Goal: Check status: Check status

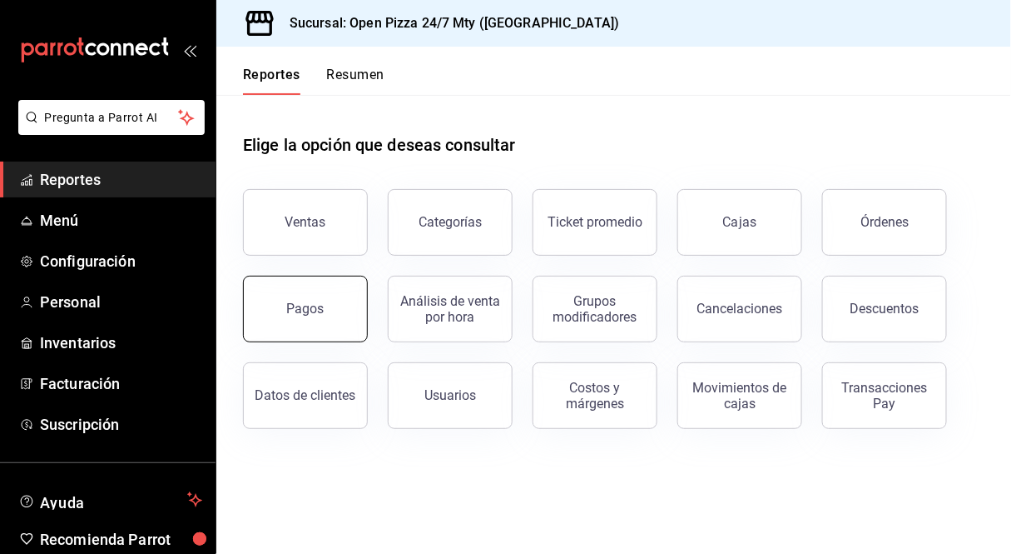
click at [338, 309] on button "Pagos" at bounding box center [305, 309] width 125 height 67
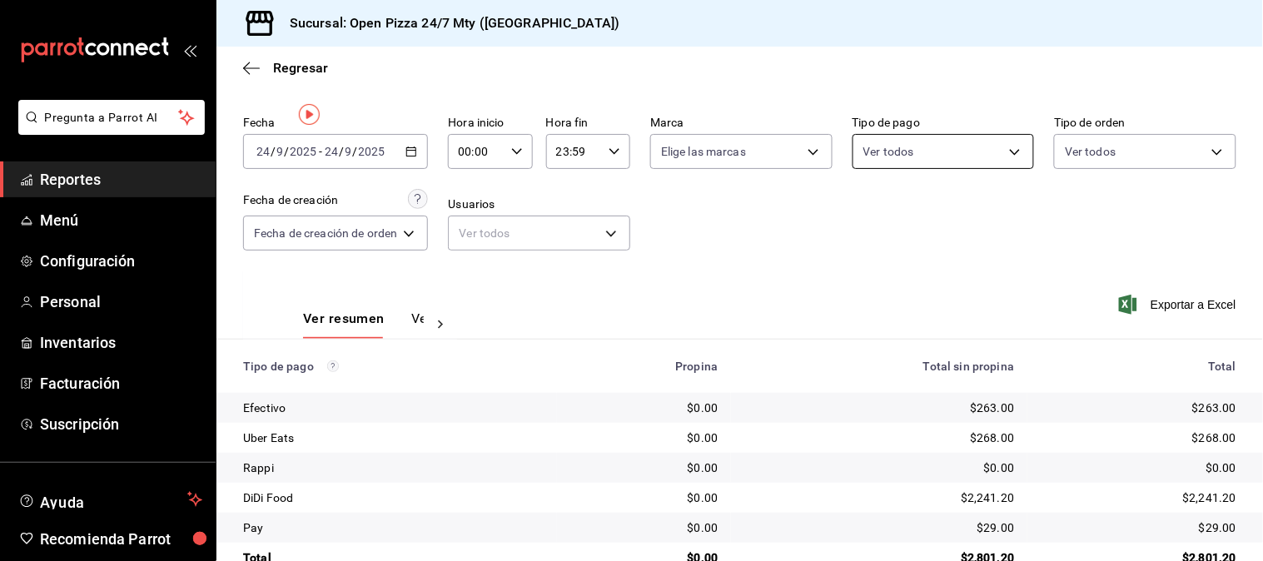
scroll to position [84, 0]
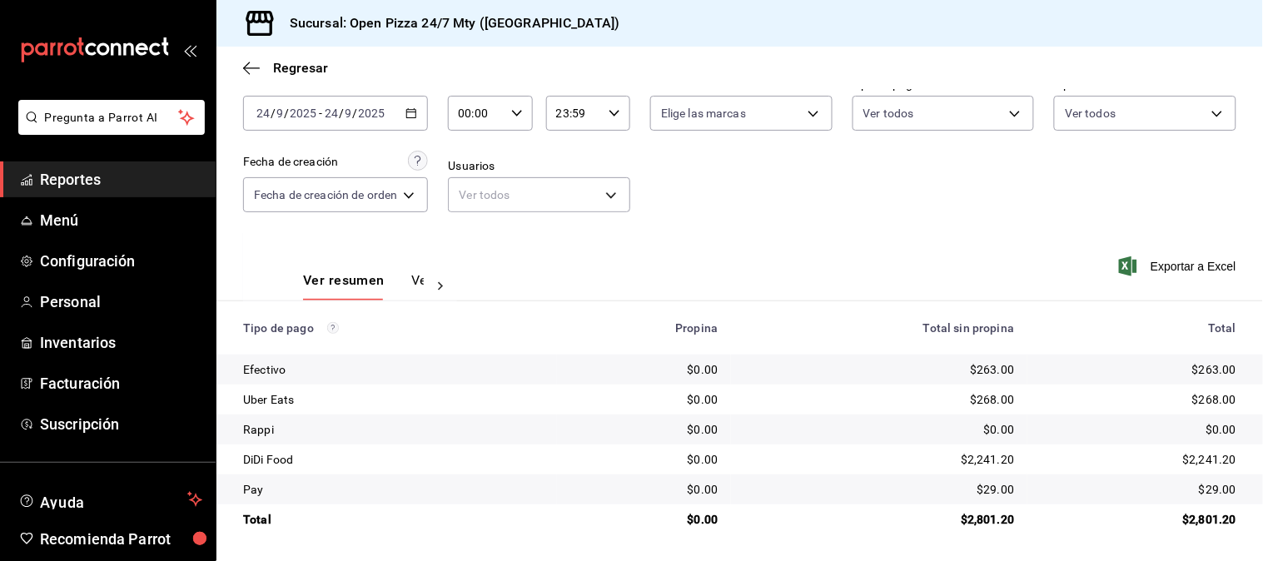
click at [896, 239] on div "Ver resumen Ver pagos Exportar a Excel" at bounding box center [739, 276] width 1046 height 88
click at [417, 111] on icon "button" at bounding box center [411, 113] width 12 height 12
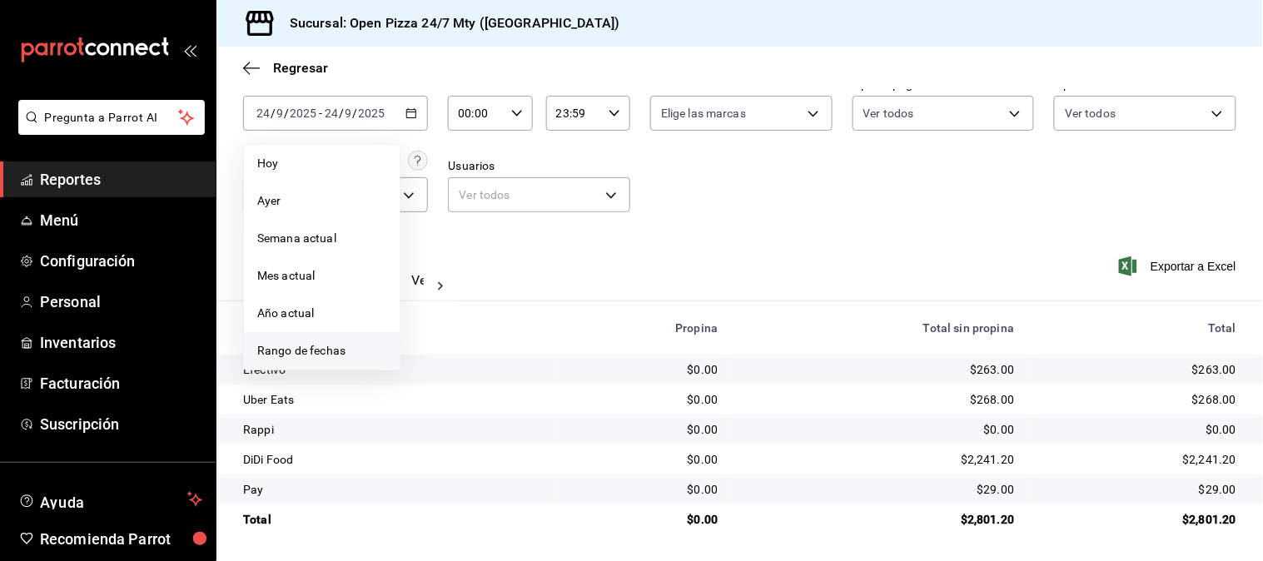
click at [360, 353] on span "Rango de fechas" at bounding box center [321, 350] width 129 height 17
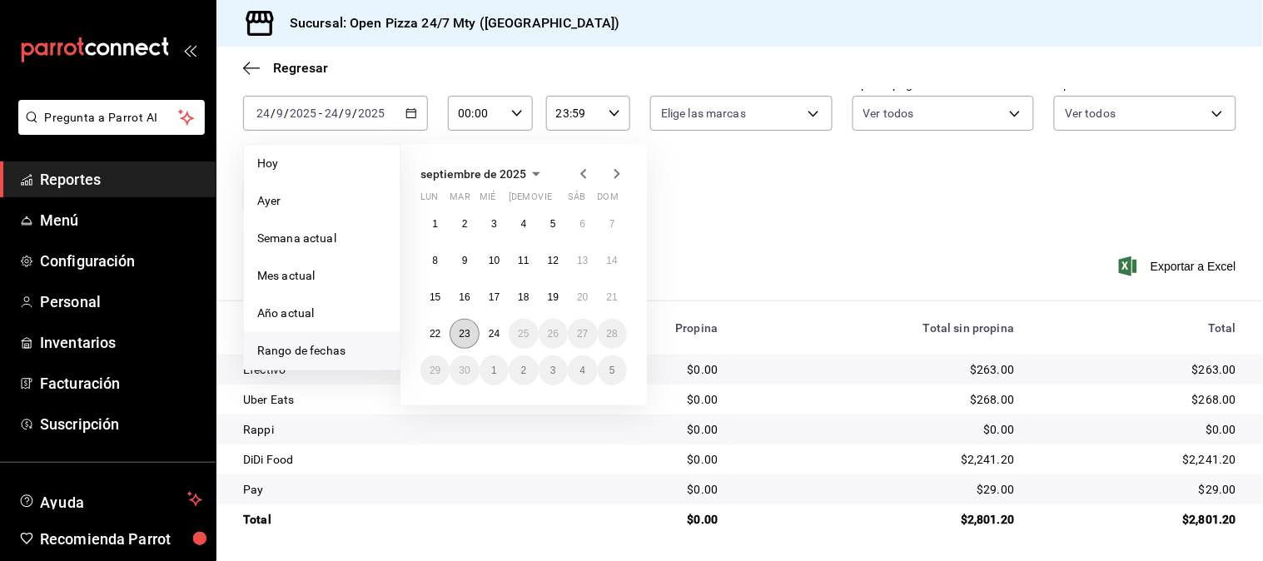
click at [462, 340] on button "23" at bounding box center [464, 334] width 29 height 30
click at [498, 338] on button "24" at bounding box center [494, 334] width 29 height 30
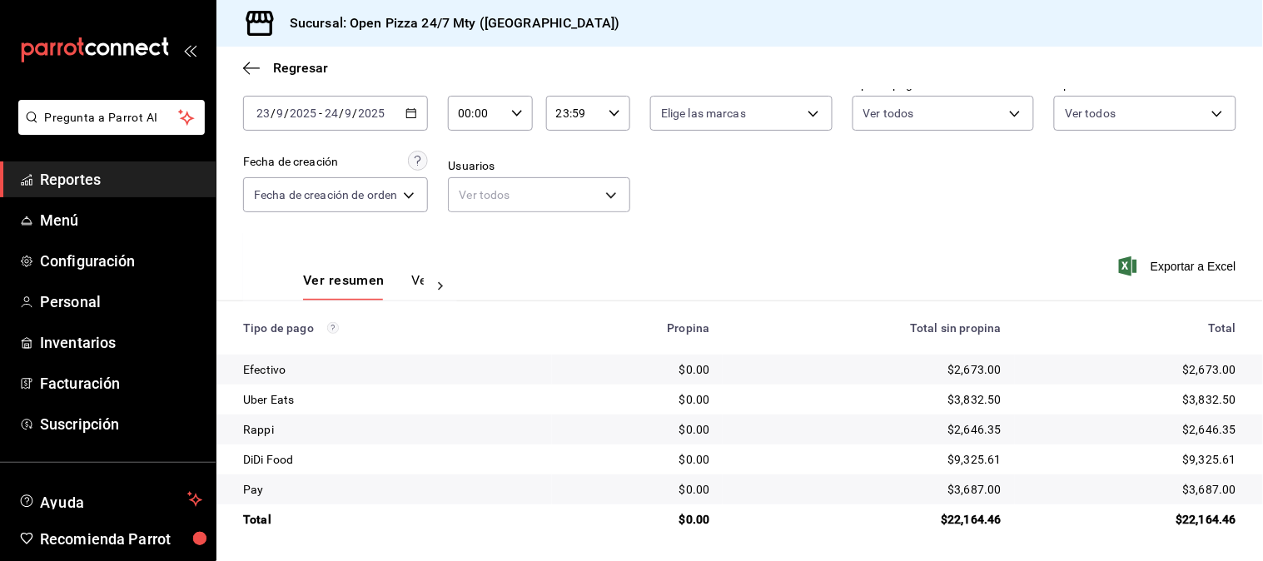
click at [488, 115] on input "00:00" at bounding box center [476, 113] width 56 height 33
click at [466, 222] on span "11" at bounding box center [471, 225] width 15 height 13
type input "11:00"
click at [697, 209] on div at bounding box center [631, 280] width 1263 height 561
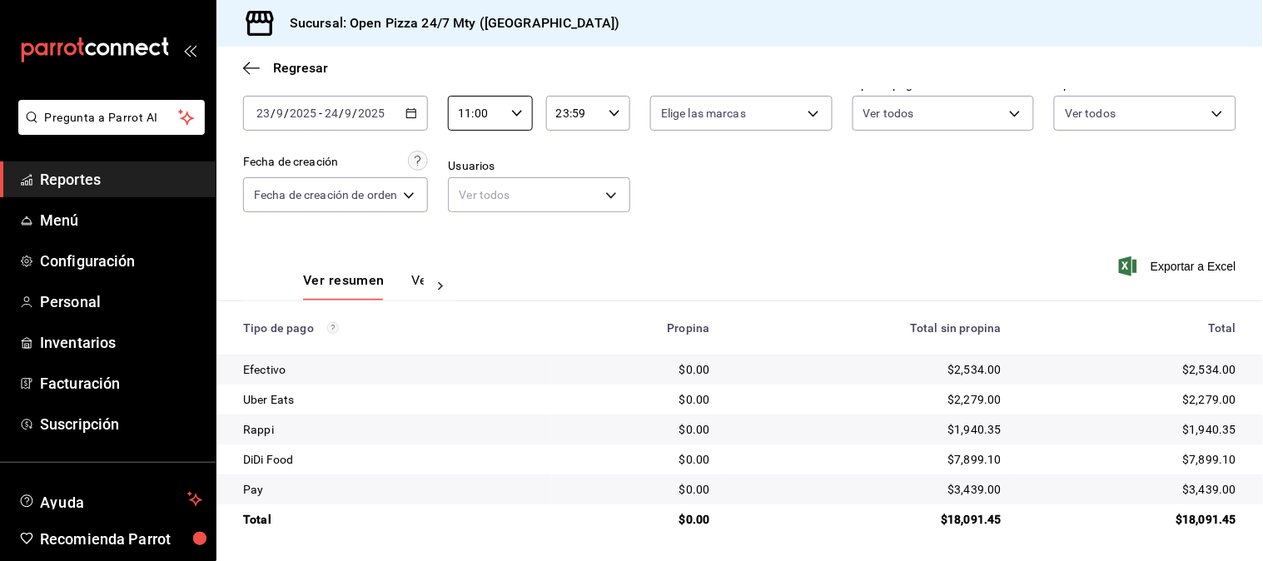
click at [698, 209] on div at bounding box center [631, 280] width 1263 height 561
click at [574, 114] on input "23:59" at bounding box center [574, 113] width 56 height 33
click at [562, 183] on span "05" at bounding box center [566, 186] width 15 height 13
type input "05:59"
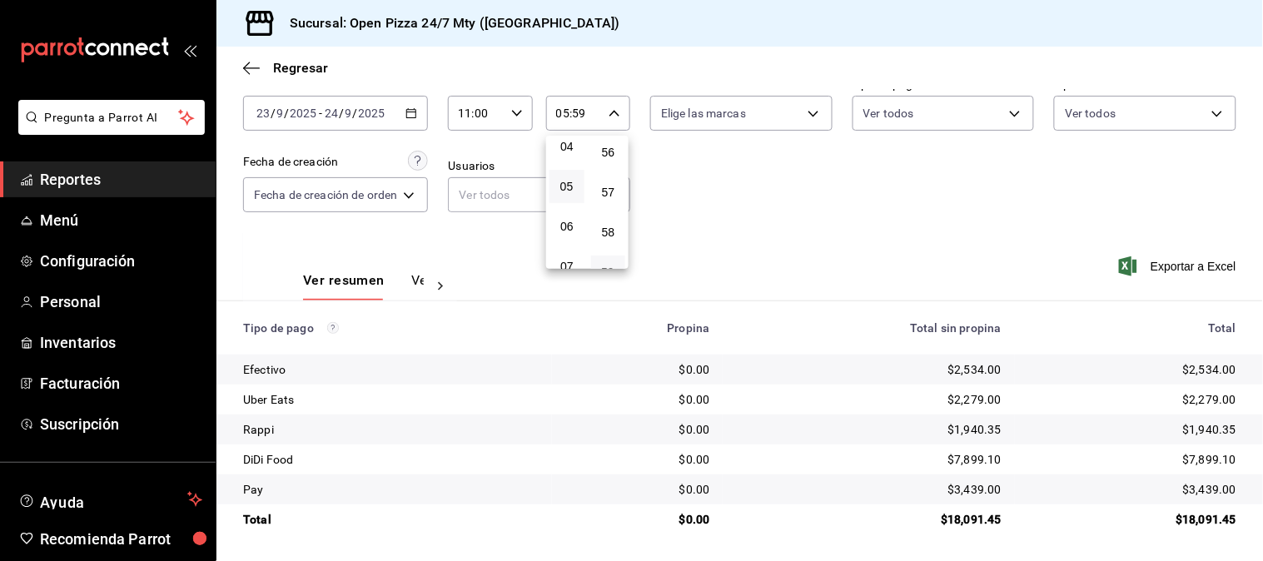
click at [722, 208] on div at bounding box center [631, 280] width 1263 height 561
click at [722, 208] on div "00 01 02 03 04 05 06 07 08 09 10 11 12 13 14 15 16 17 18 19 20 21 22 23 00 01 0…" at bounding box center [631, 283] width 1263 height 556
click at [946, 230] on div "Fecha [DATE] [DATE] - [DATE] [DATE] Hora inicio 11:00 Hora inicio Hora fin 05:5…" at bounding box center [739, 152] width 993 height 162
